Goal: Transaction & Acquisition: Book appointment/travel/reservation

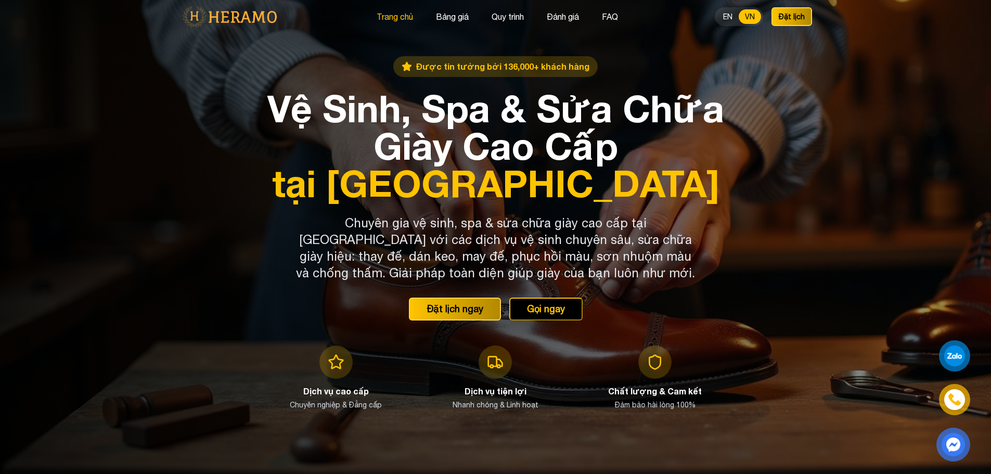
click at [394, 12] on button "Trang chủ" at bounding box center [394, 17] width 43 height 14
click at [540, 311] on button "Gọi ngay" at bounding box center [545, 308] width 77 height 24
click at [528, 314] on button "Gọi ngay" at bounding box center [545, 308] width 77 height 24
click at [711, 218] on div "Được tin tưởng bởi 136,000+ khách hàng Vệ Sinh, Spa & Sửa Chữa Giày Cao Cấp tại…" at bounding box center [496, 237] width 466 height 362
click at [397, 15] on button "Trang chủ" at bounding box center [394, 17] width 43 height 14
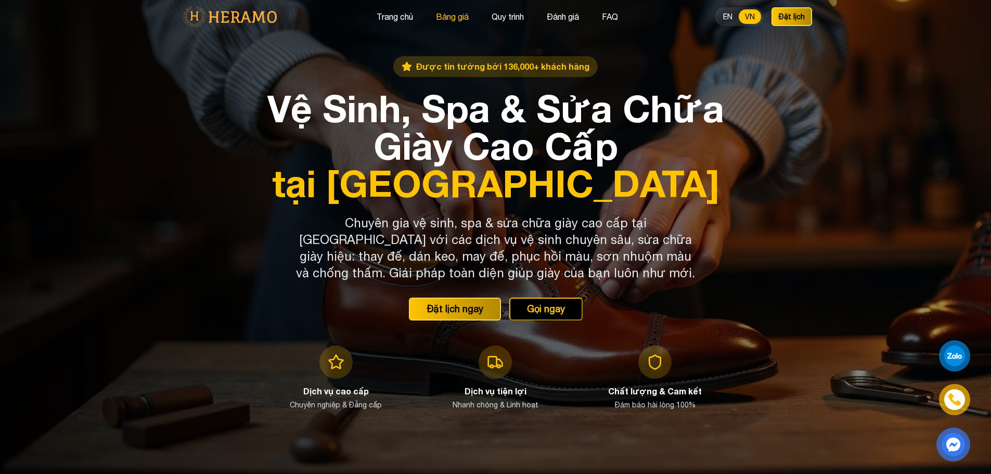
click at [440, 19] on button "Bảng giá" at bounding box center [452, 17] width 39 height 14
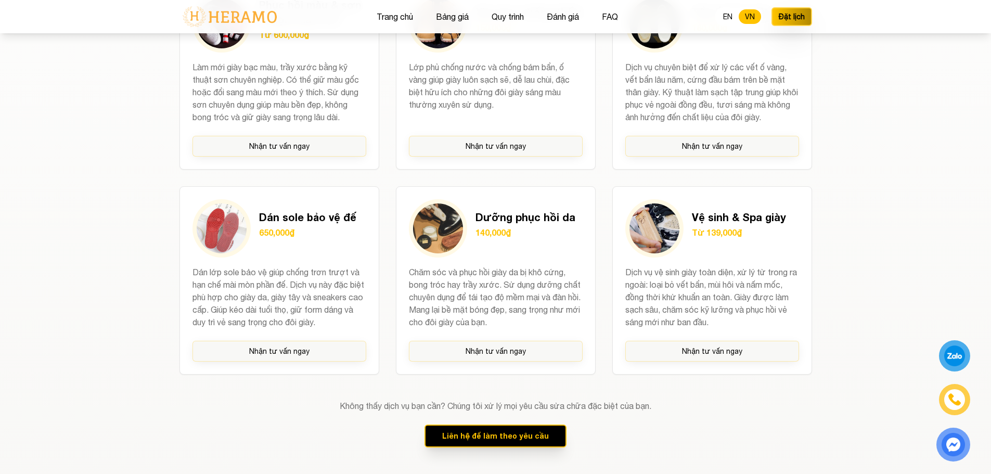
scroll to position [1162, 0]
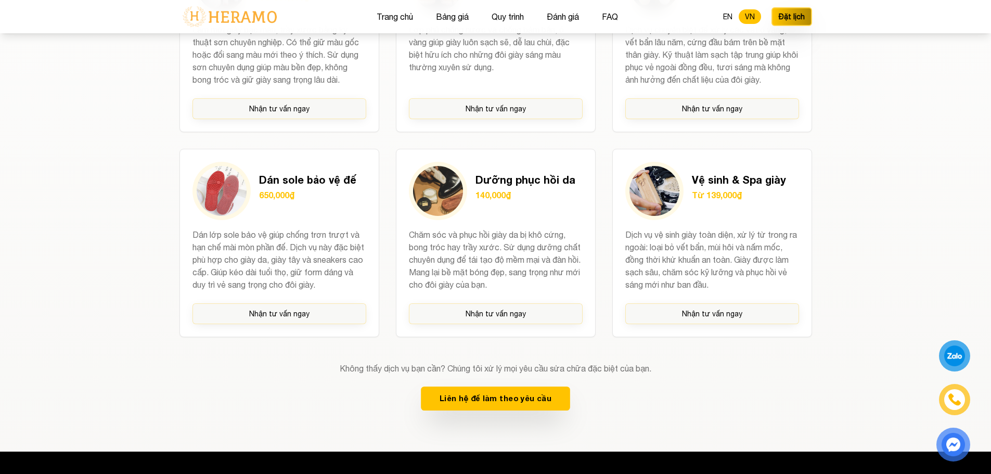
click at [517, 399] on button "Liên hệ để làm theo yêu cầu" at bounding box center [495, 398] width 149 height 24
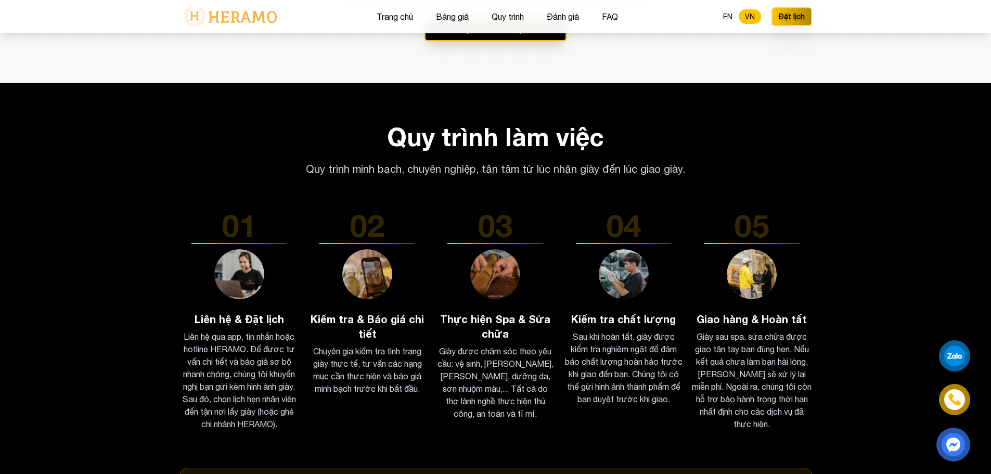
scroll to position [1682, 0]
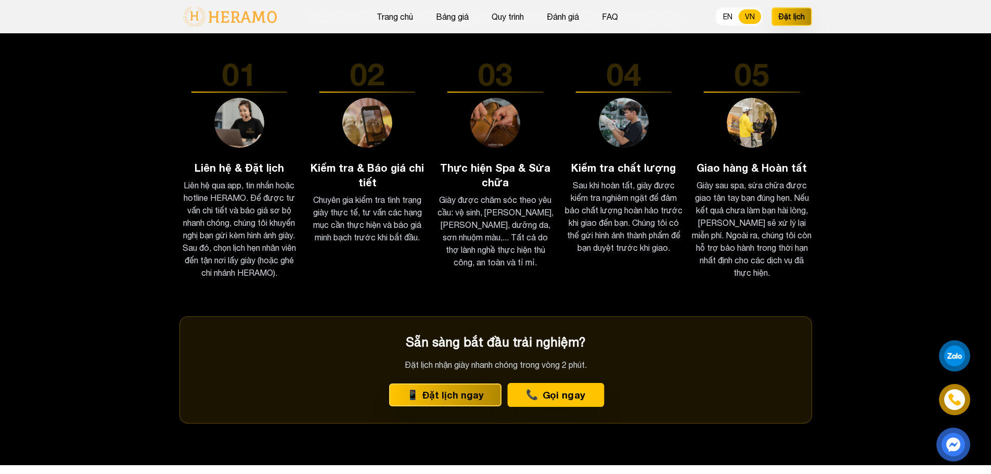
click at [543, 396] on button "📞 Gọi ngay" at bounding box center [556, 395] width 97 height 24
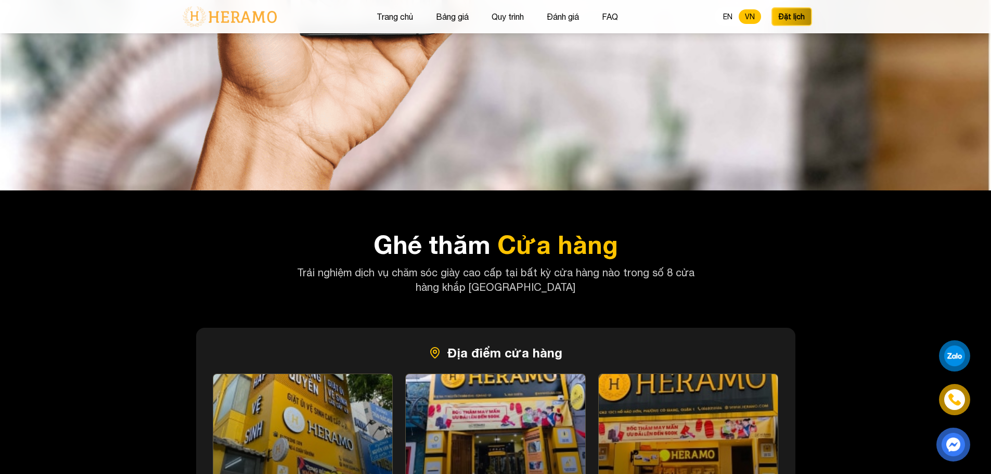
scroll to position [4126, 0]
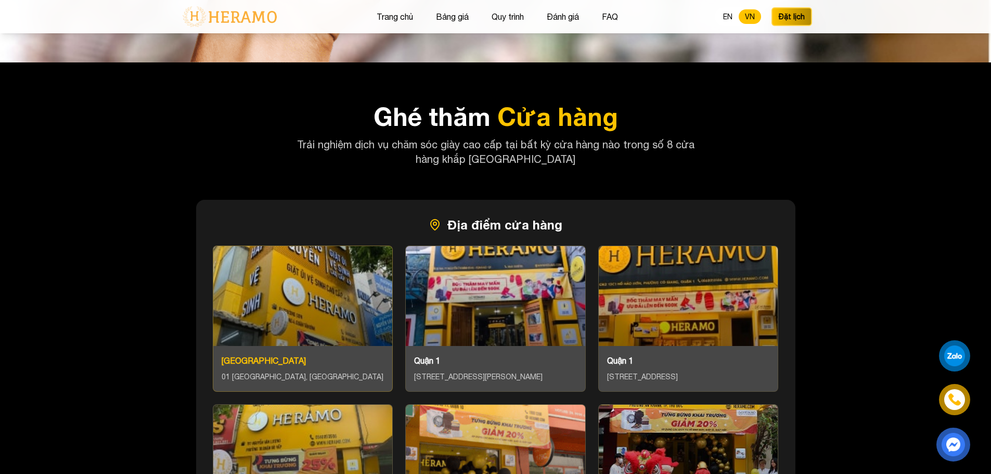
click at [272, 276] on div at bounding box center [302, 296] width 179 height 100
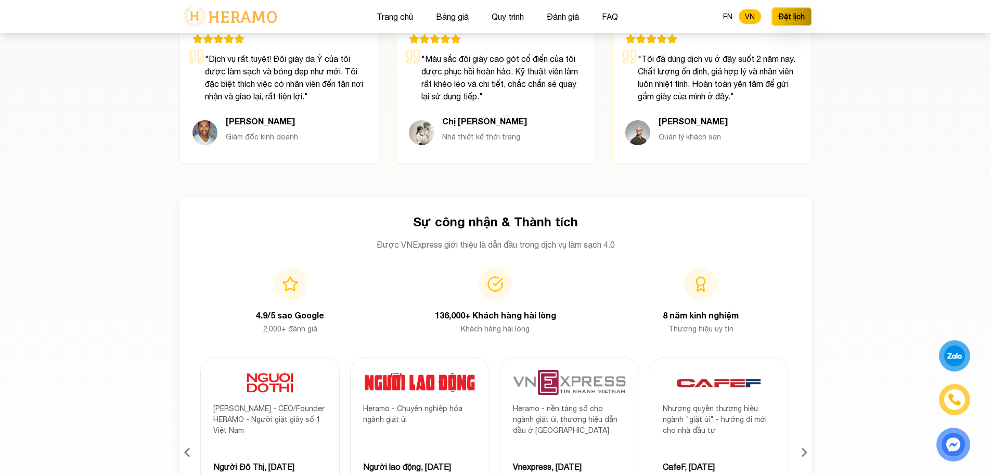
scroll to position [2982, 0]
